Goal: Task Accomplishment & Management: Complete application form

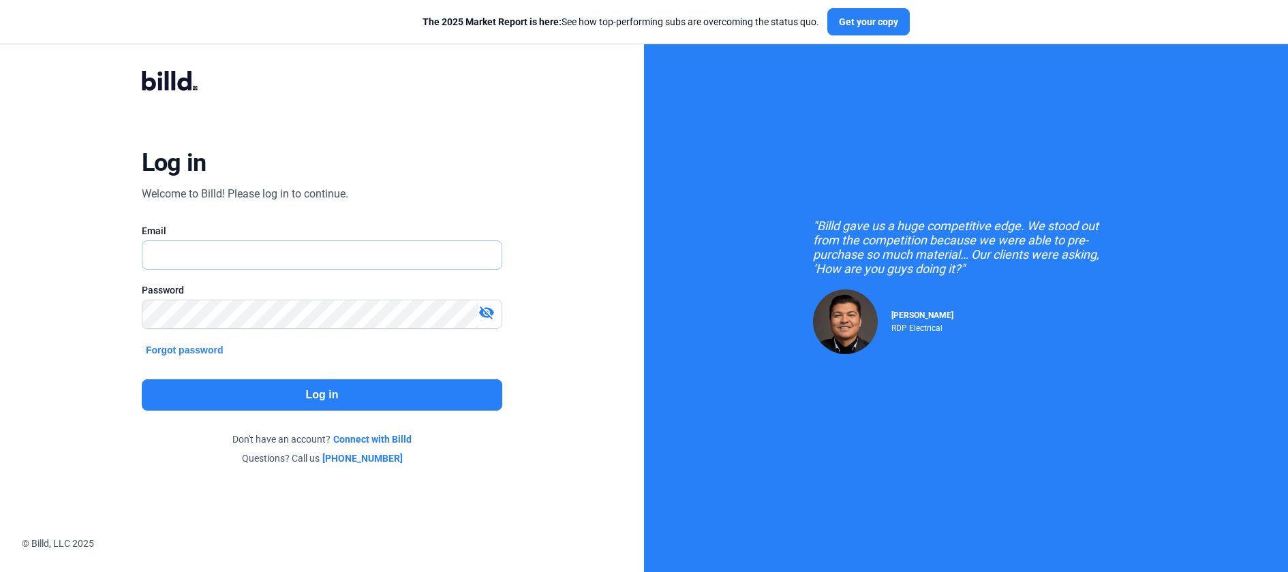
type input "[PERSON_NAME][EMAIL_ADDRESS][PERSON_NAME][DOMAIN_NAME]"
click at [289, 383] on button "Log in" at bounding box center [322, 394] width 360 height 31
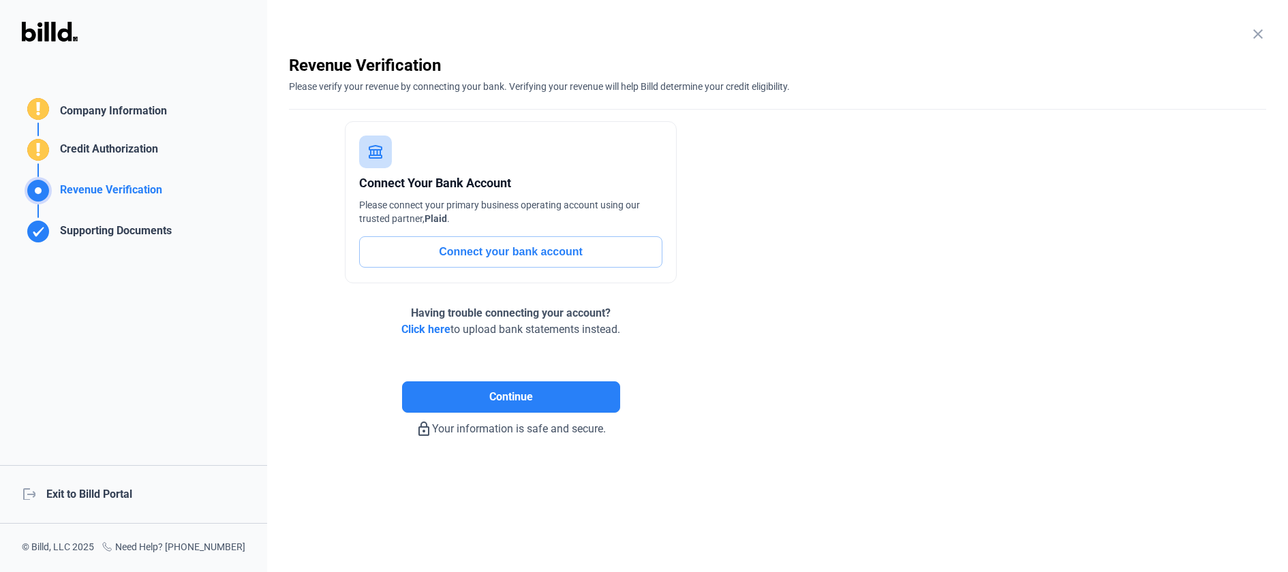
click at [1249, 33] on mat-icon "close" at bounding box center [1257, 34] width 16 height 16
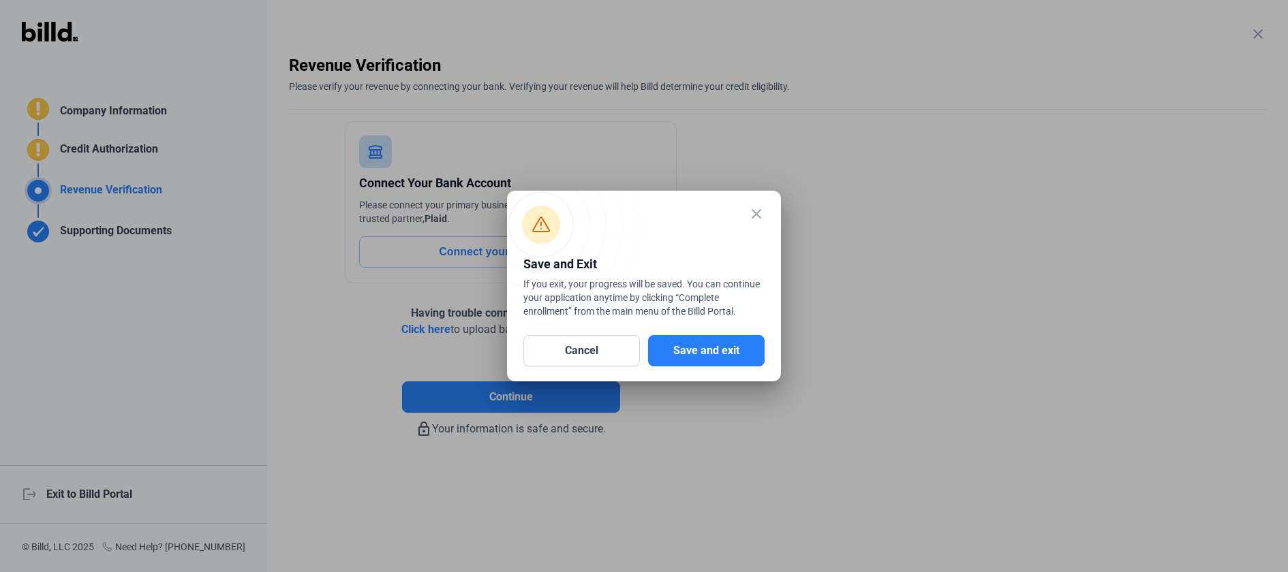
drag, startPoint x: 681, startPoint y: 347, endPoint x: 696, endPoint y: 367, distance: 23.8
click at [683, 348] on button "Save and exit" at bounding box center [706, 350] width 116 height 31
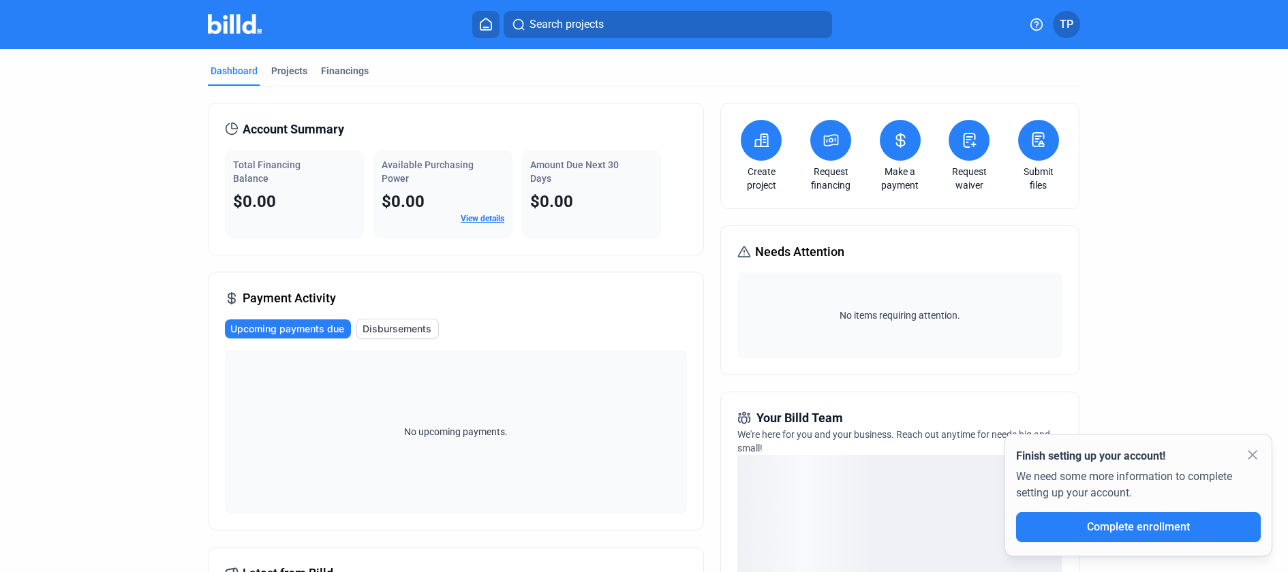
click at [745, 145] on button at bounding box center [760, 140] width 41 height 41
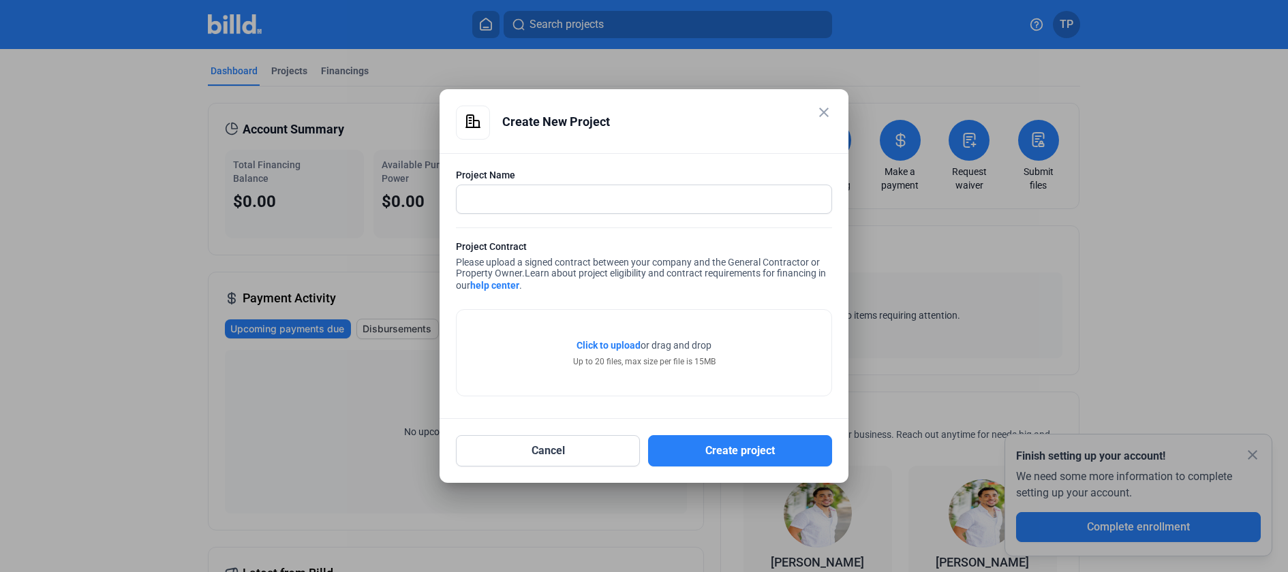
drag, startPoint x: 537, startPoint y: 238, endPoint x: 599, endPoint y: 294, distance: 84.0
click at [538, 238] on form "Project Name Project Contract Please upload a signed contract between your comp…" at bounding box center [644, 285] width 376 height 234
click at [567, 119] on div "Create New Project" at bounding box center [667, 122] width 330 height 33
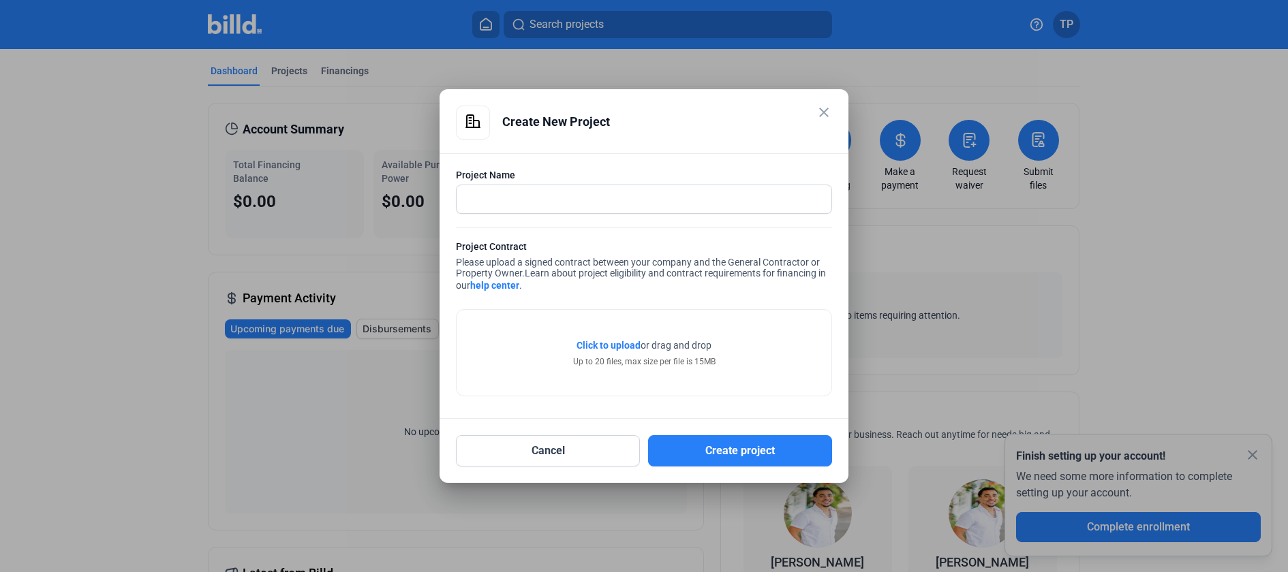
click at [566, 119] on div "Create New Project" at bounding box center [667, 122] width 330 height 33
drag, startPoint x: 510, startPoint y: 123, endPoint x: 536, endPoint y: 121, distance: 26.6
click at [513, 123] on div "Create New Project" at bounding box center [667, 122] width 330 height 33
click at [543, 119] on div "Create New Project" at bounding box center [667, 122] width 330 height 33
click at [538, 120] on div "Create New Project" at bounding box center [667, 122] width 330 height 33
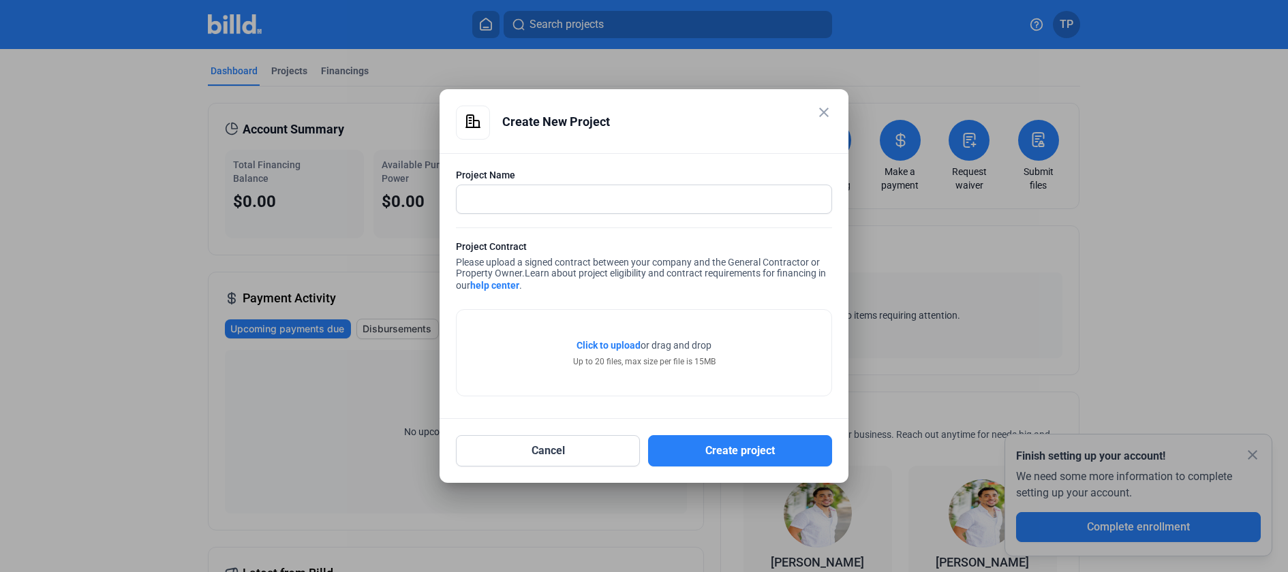
click at [538, 121] on div "Create New Project" at bounding box center [667, 122] width 330 height 33
